Goal: Task Accomplishment & Management: Manage account settings

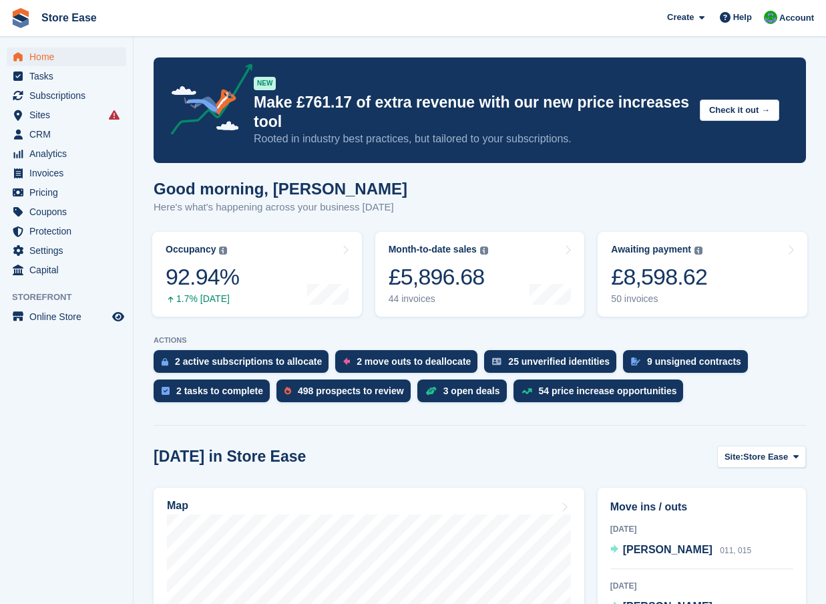
scroll to position [67, 0]
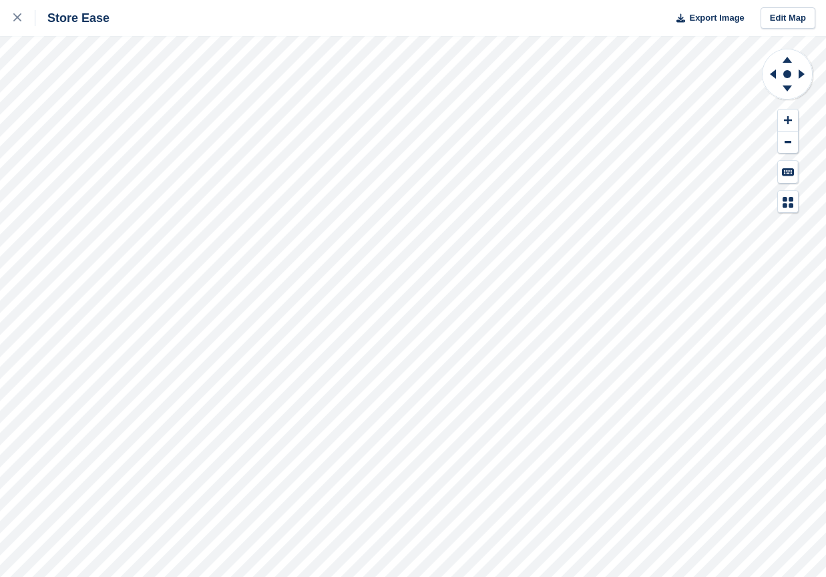
click at [168, 113] on div "Store Ease Export Image Edit Map" at bounding box center [413, 288] width 826 height 577
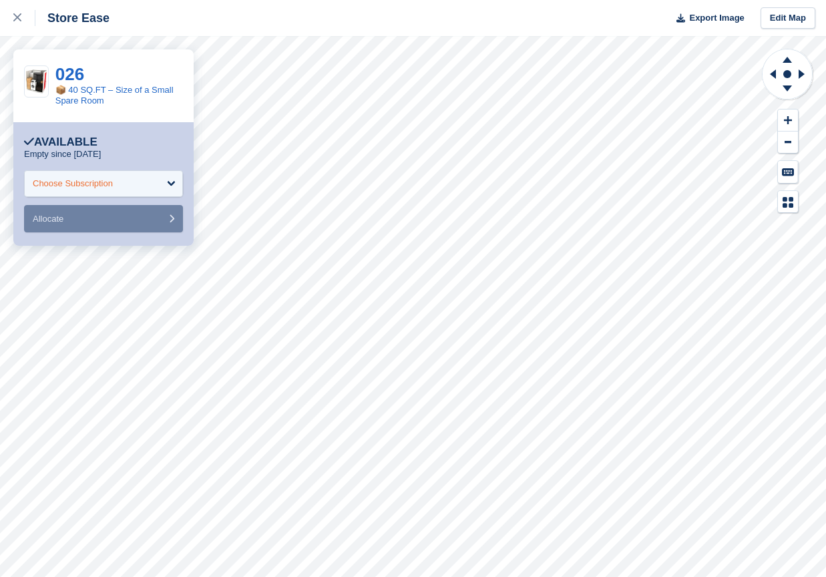
click at [158, 184] on div "Choose Subscription" at bounding box center [103, 183] width 159 height 27
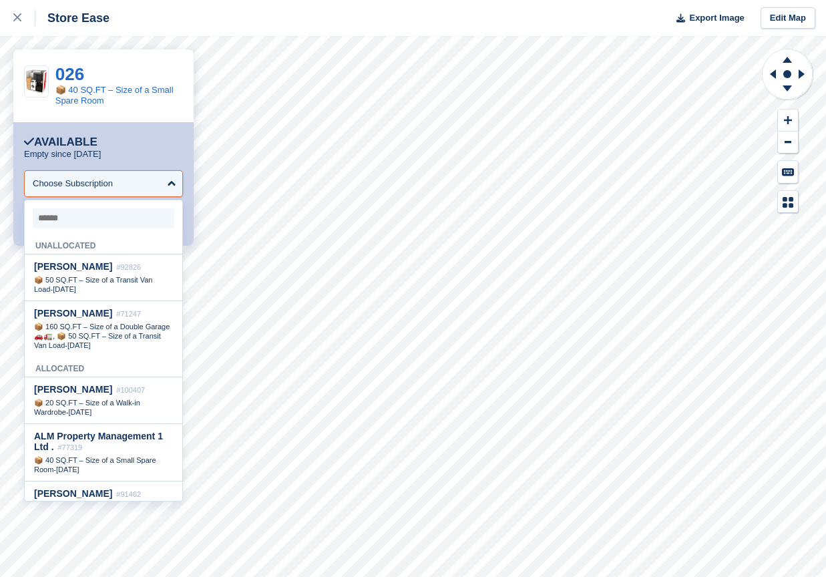
click at [71, 211] on input "select-one" at bounding box center [104, 218] width 142 height 20
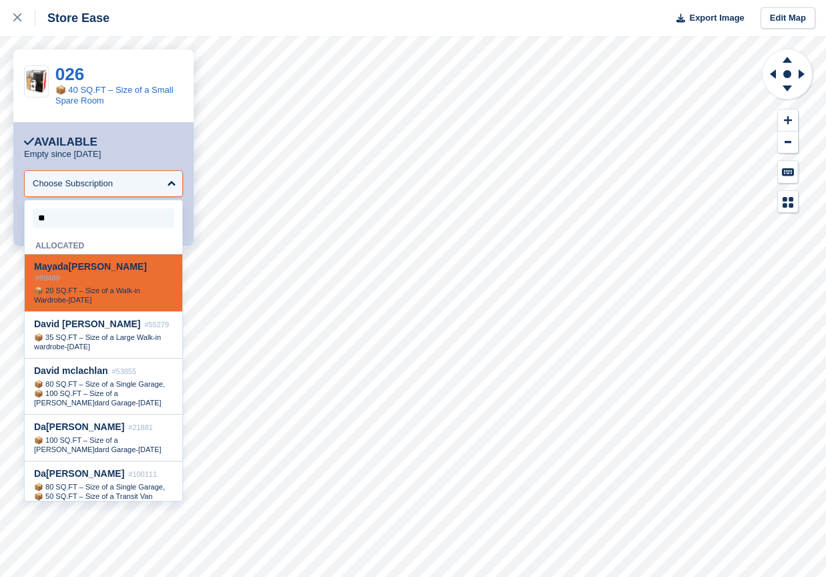
type input "***"
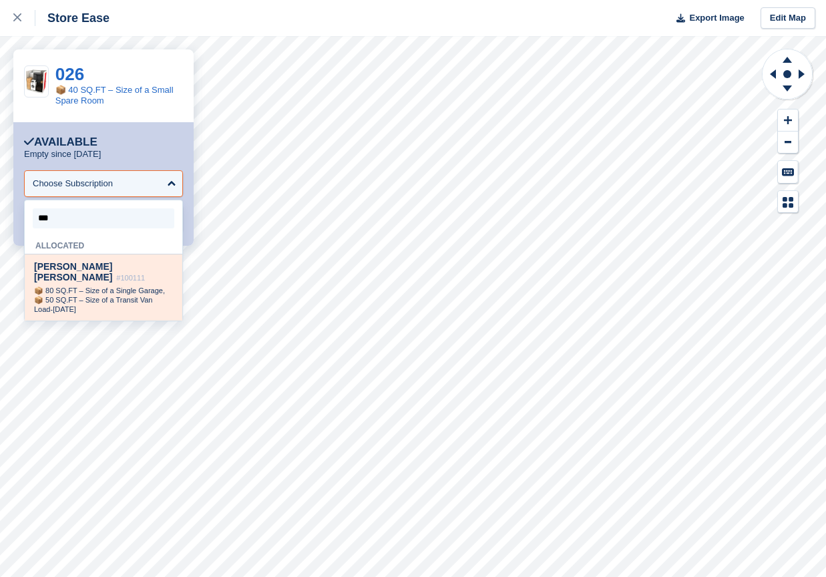
click at [92, 287] on span "📦 80 SQ.FT – Size of a Single Garage, 📦 50 SQ.FT – Size of a Transit Van Load" at bounding box center [99, 300] width 131 height 27
select select "******"
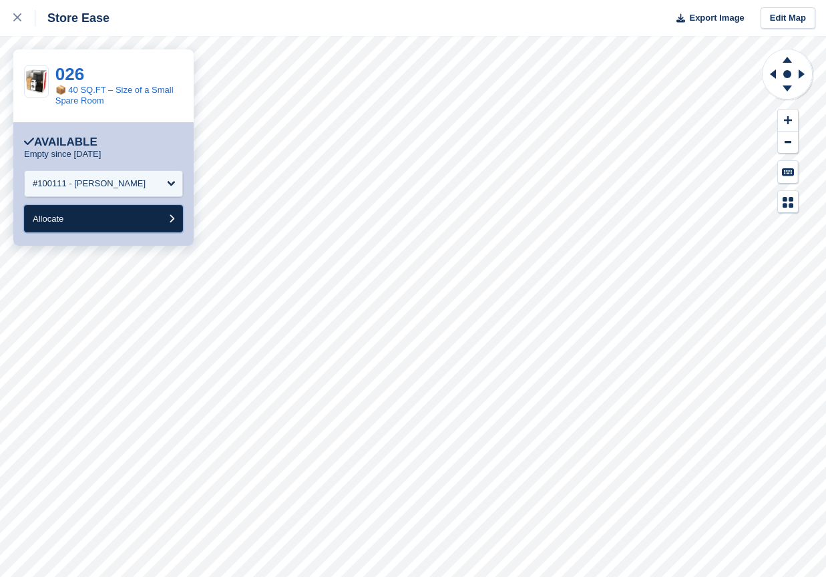
click at [92, 223] on button "Allocate" at bounding box center [103, 218] width 159 height 27
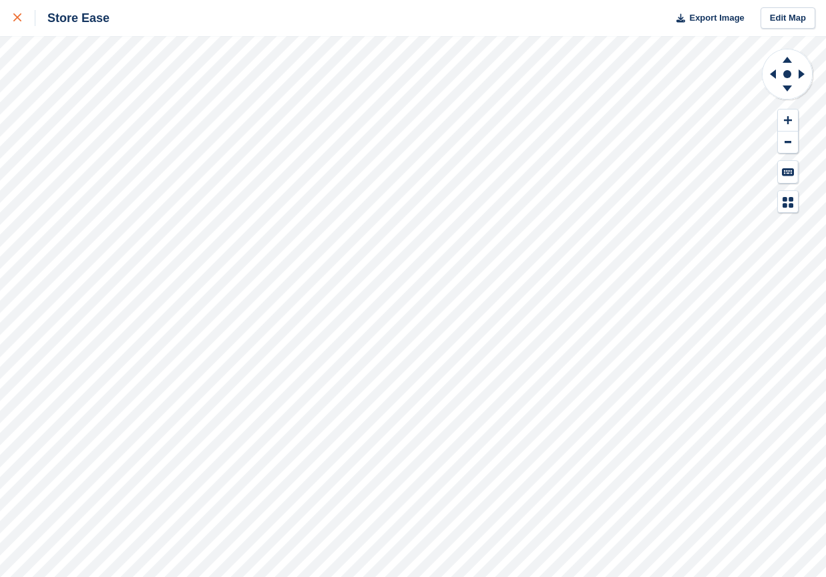
click at [18, 21] on icon at bounding box center [17, 17] width 8 height 8
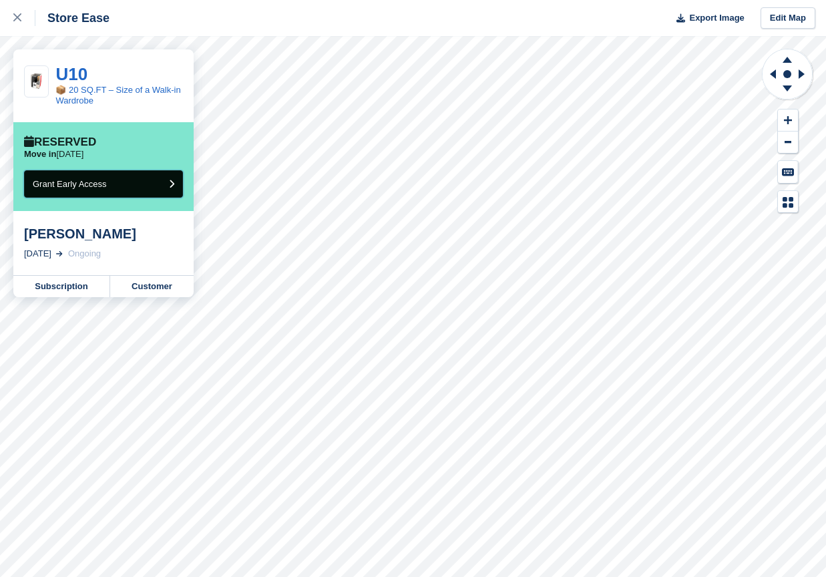
click at [59, 187] on span "Grant Early Access" at bounding box center [70, 184] width 74 height 10
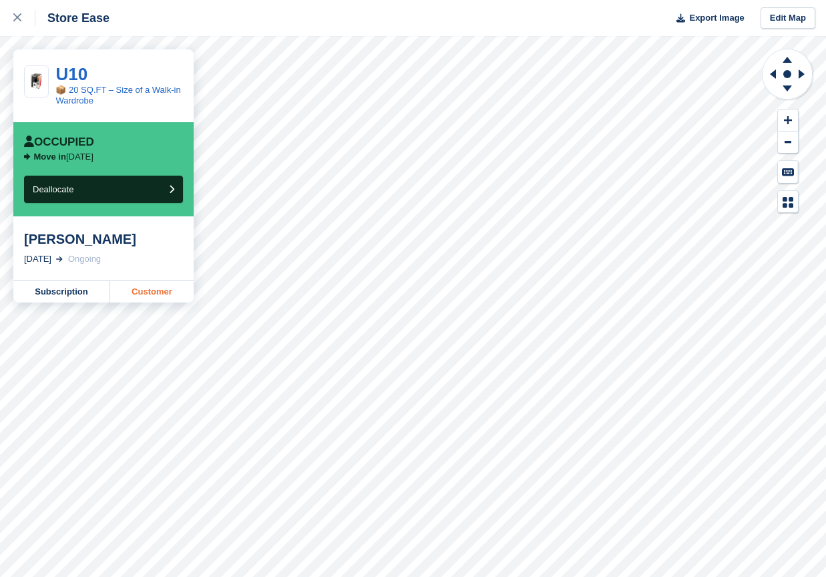
click at [144, 291] on link "Customer" at bounding box center [151, 291] width 83 height 21
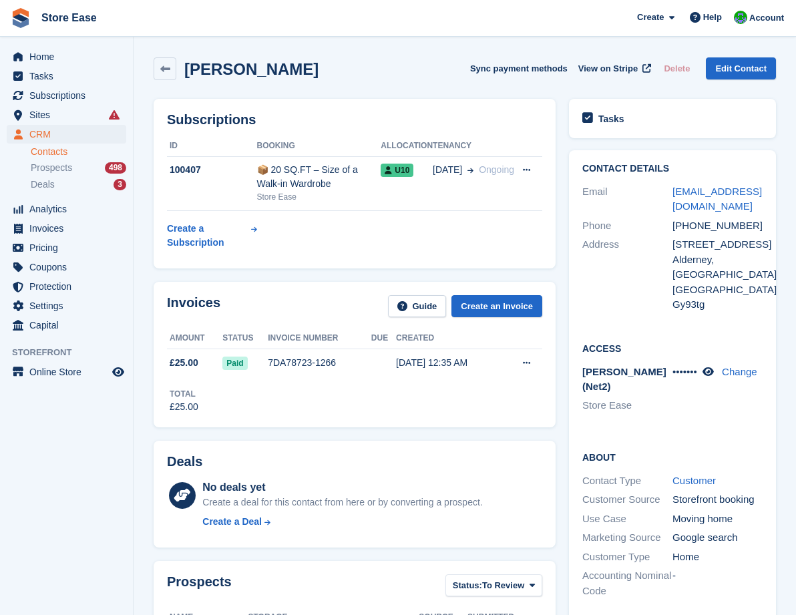
click at [713, 371] on icon at bounding box center [708, 372] width 11 height 10
